Goal: Entertainment & Leisure: Consume media (video, audio)

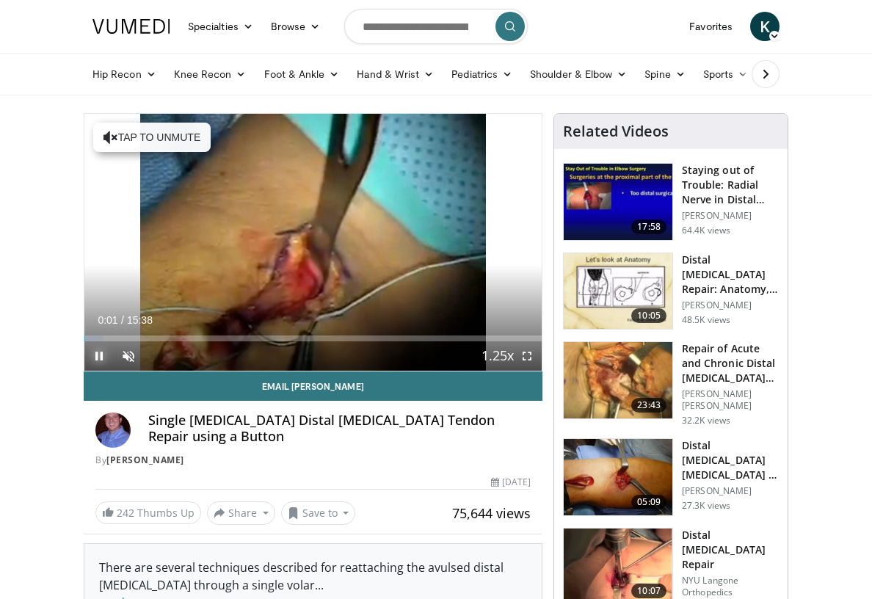
click at [100, 362] on span "Video Player" at bounding box center [98, 355] width 29 height 29
